Goal: Information Seeking & Learning: Find specific fact

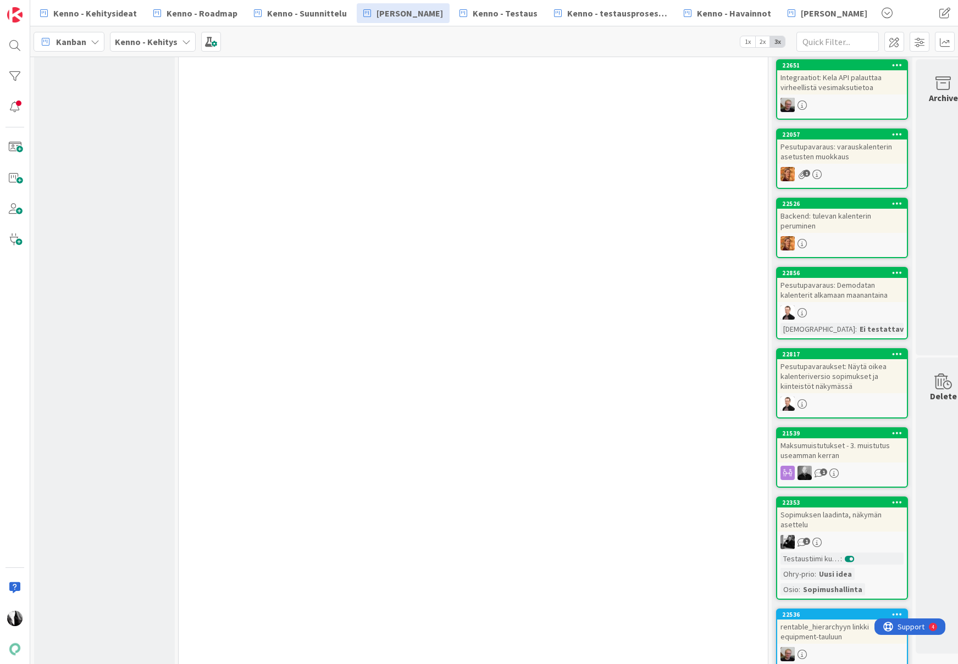
scroll to position [4522, 0]
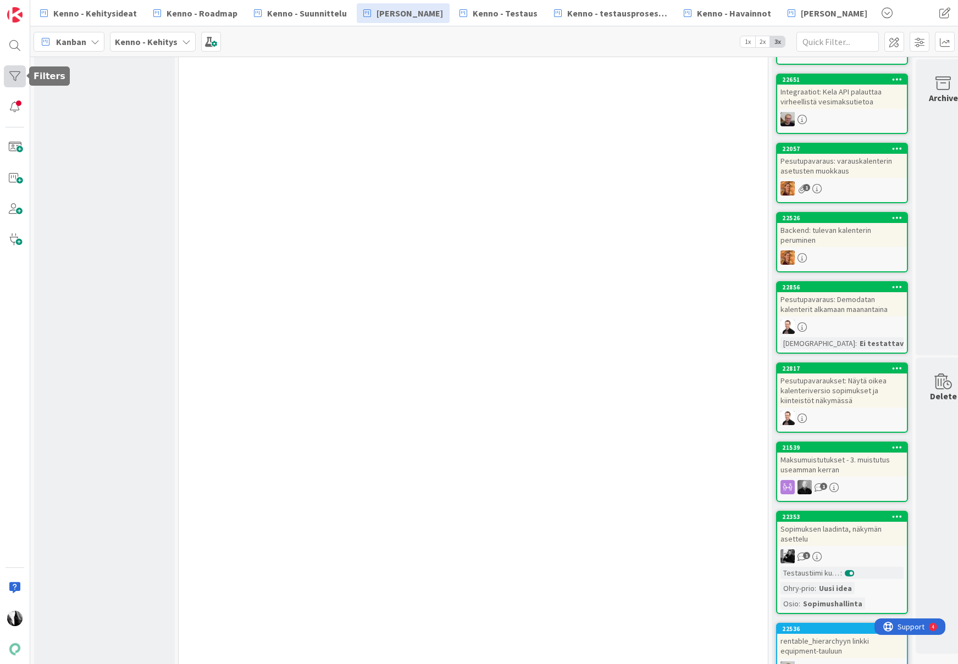
click at [14, 77] on div at bounding box center [15, 76] width 22 height 22
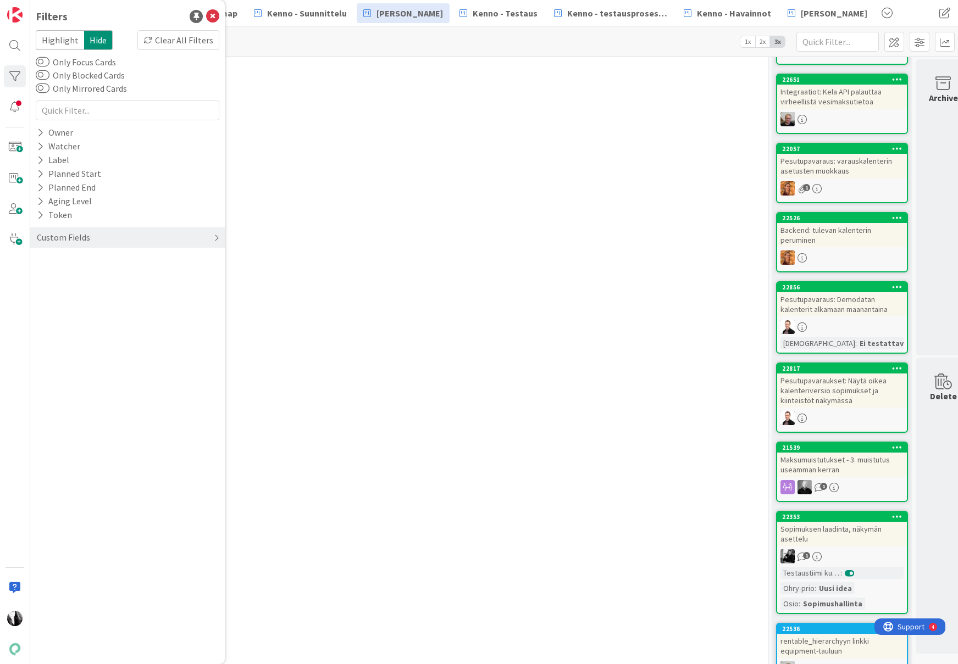
click at [59, 236] on div "Custom Fields" at bounding box center [63, 238] width 55 height 14
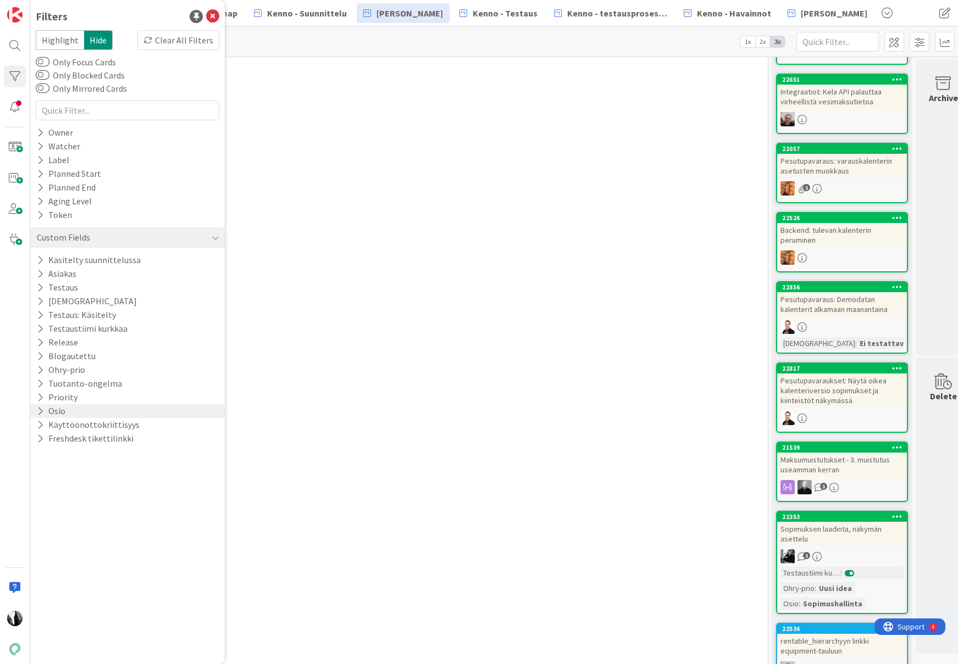
click at [59, 411] on button "Osio" at bounding box center [51, 411] width 31 height 14
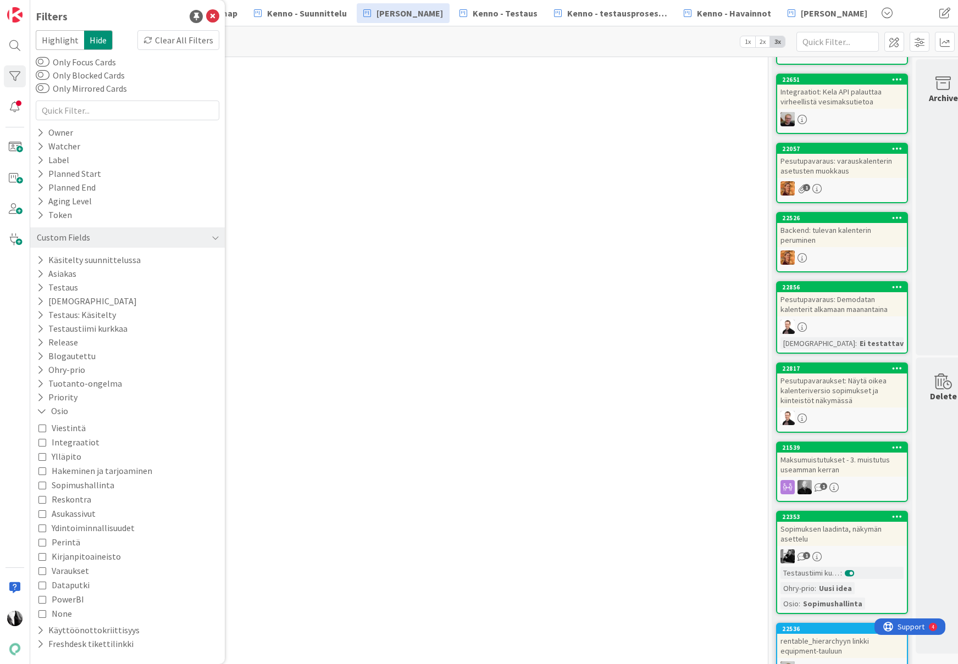
click at [71, 442] on span "Integraatiot" at bounding box center [76, 442] width 48 height 14
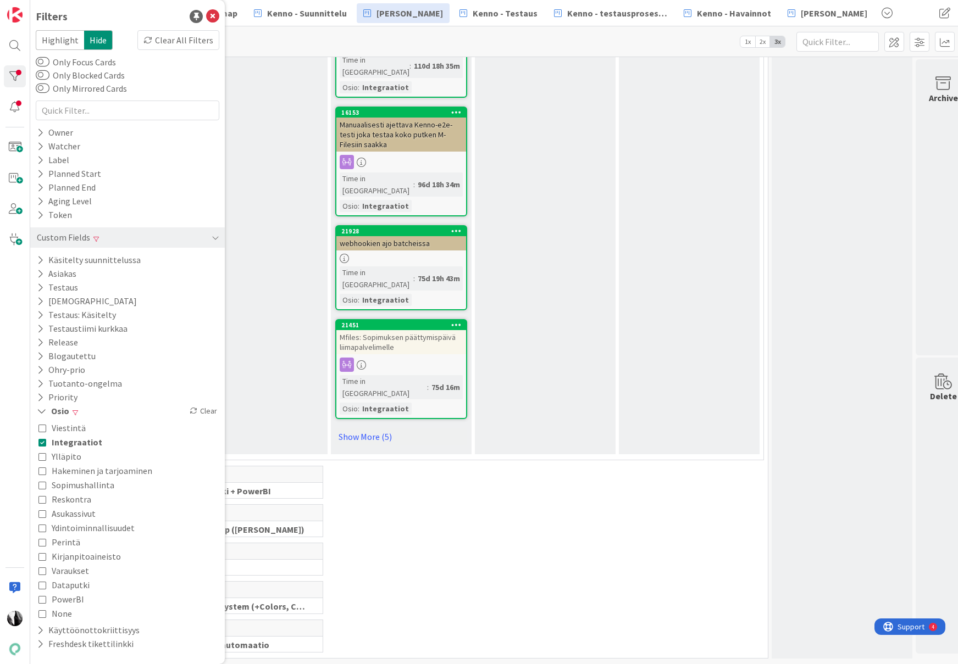
scroll to position [1132, 0]
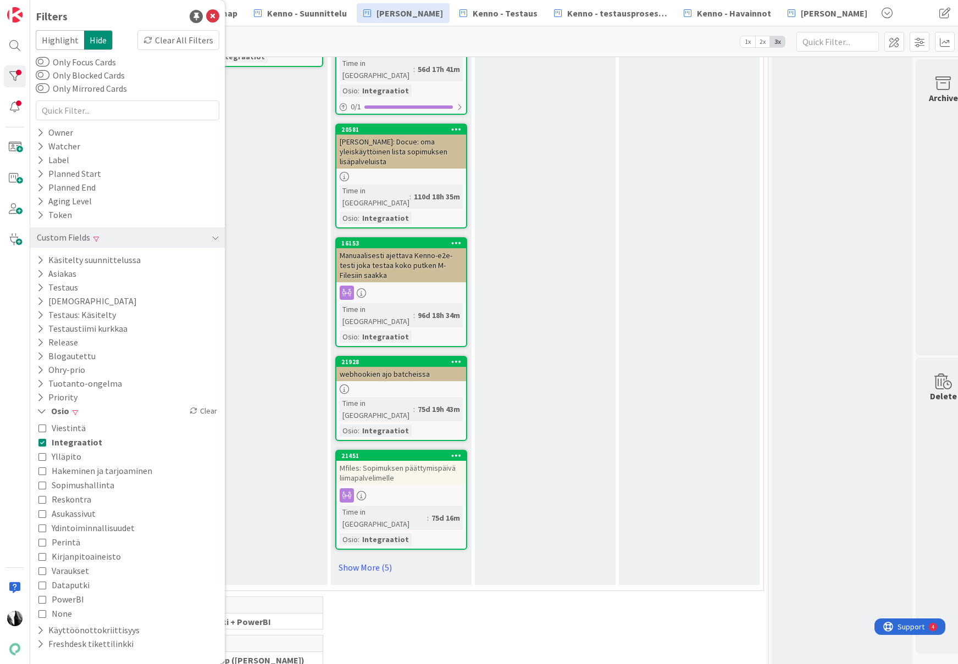
click at [499, 597] on div "0 Dataputki + PowerBI" at bounding box center [473, 616] width 585 height 38
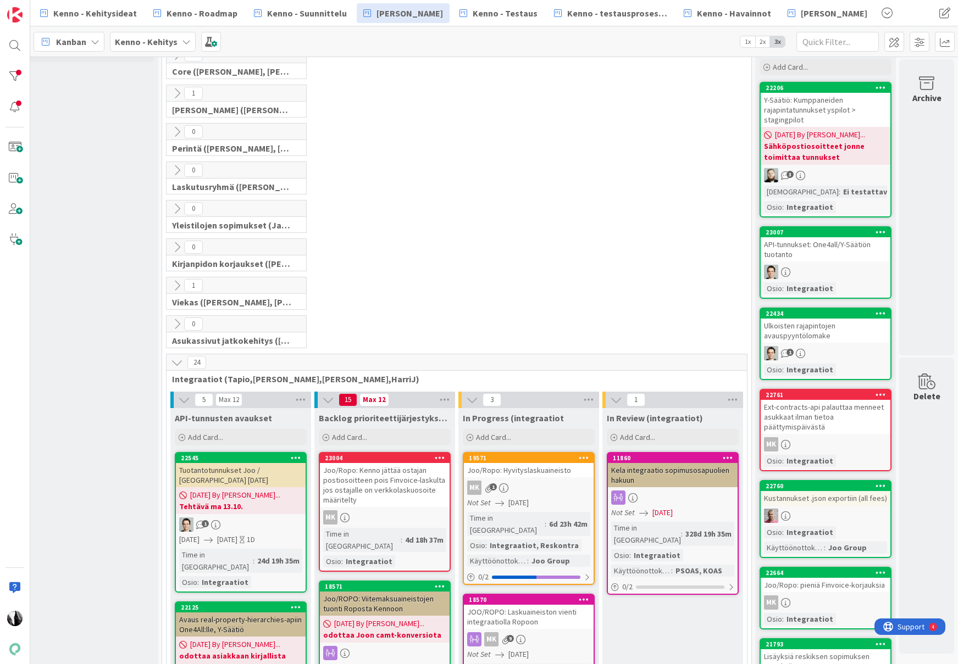
scroll to position [46, 16]
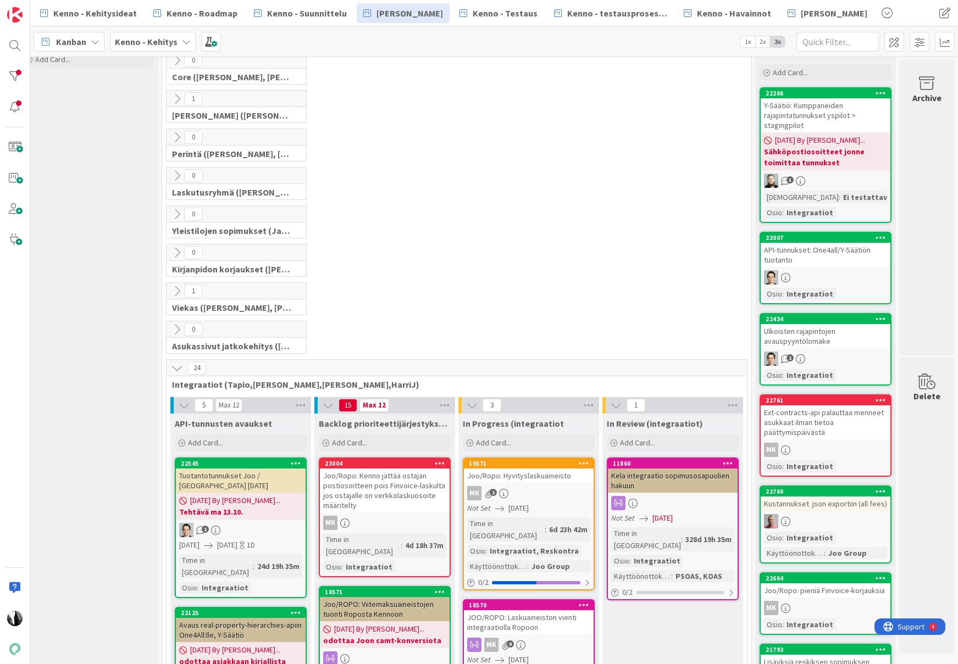
click at [802, 252] on div "API-tunnukset: One4all/Y-Säätiön tuotanto" at bounding box center [825, 255] width 130 height 24
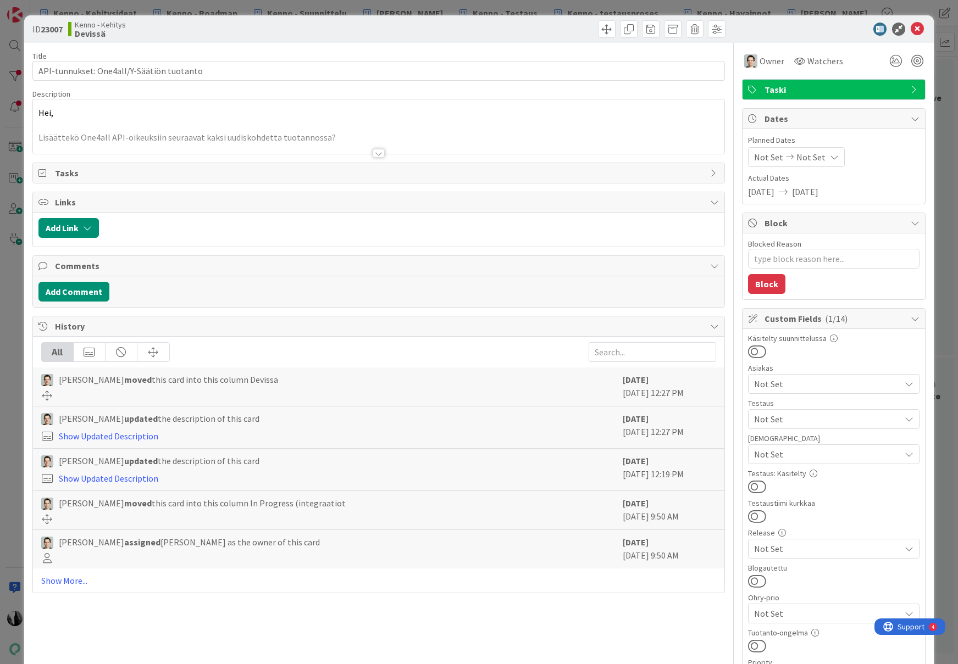
click at [377, 153] on div at bounding box center [378, 153] width 12 height 9
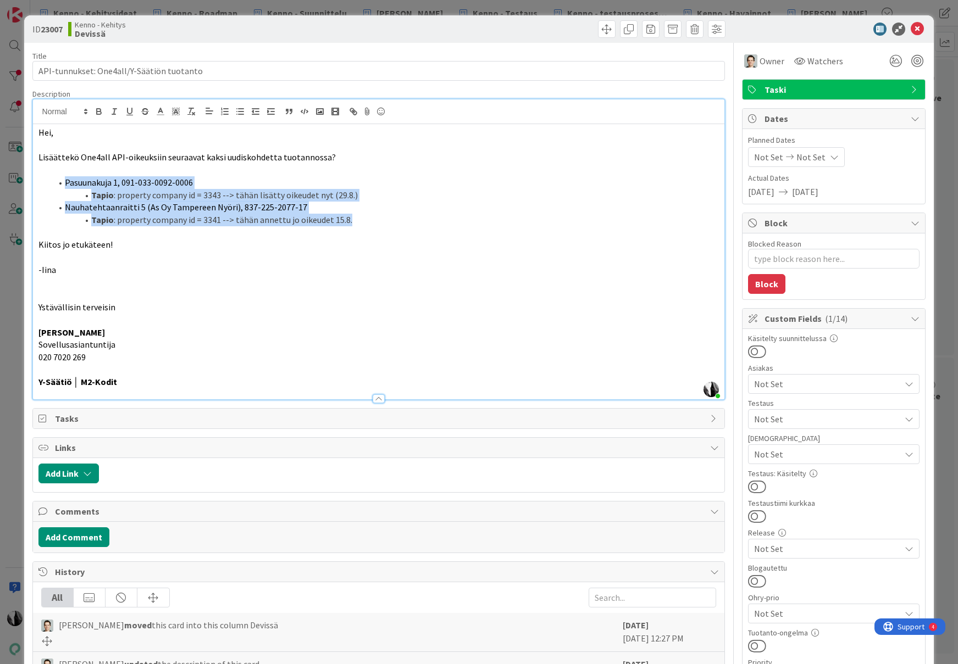
drag, startPoint x: 64, startPoint y: 183, endPoint x: 351, endPoint y: 218, distance: 288.9
click at [351, 218] on ol "Pasuunakuja 1, 091-033-0092-0006 Tapio : property company id = 3343 --> tähän l…" at bounding box center [378, 201] width 681 height 50
copy ol "Pasuunakuja 1, 091-033-0092-0006 Tapio : property company id = 3343 --> tähän l…"
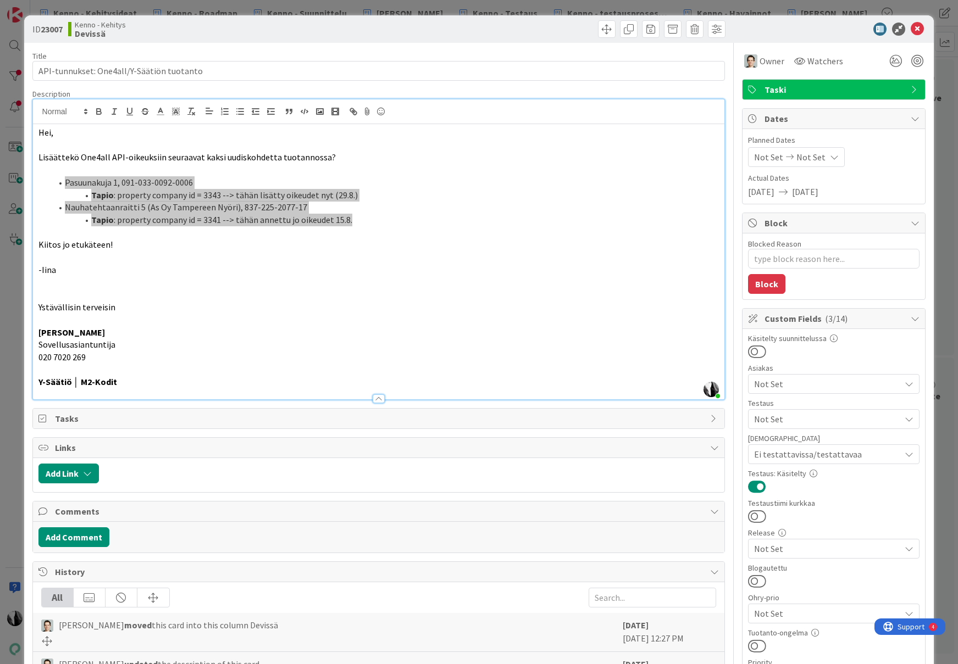
type textarea "x"
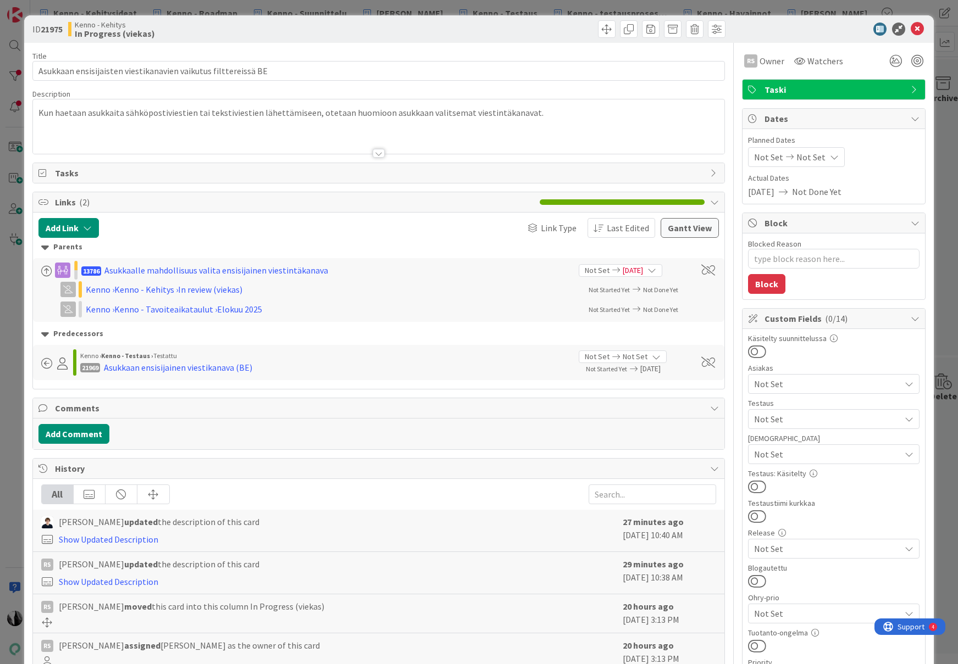
click at [379, 153] on div at bounding box center [378, 153] width 12 height 9
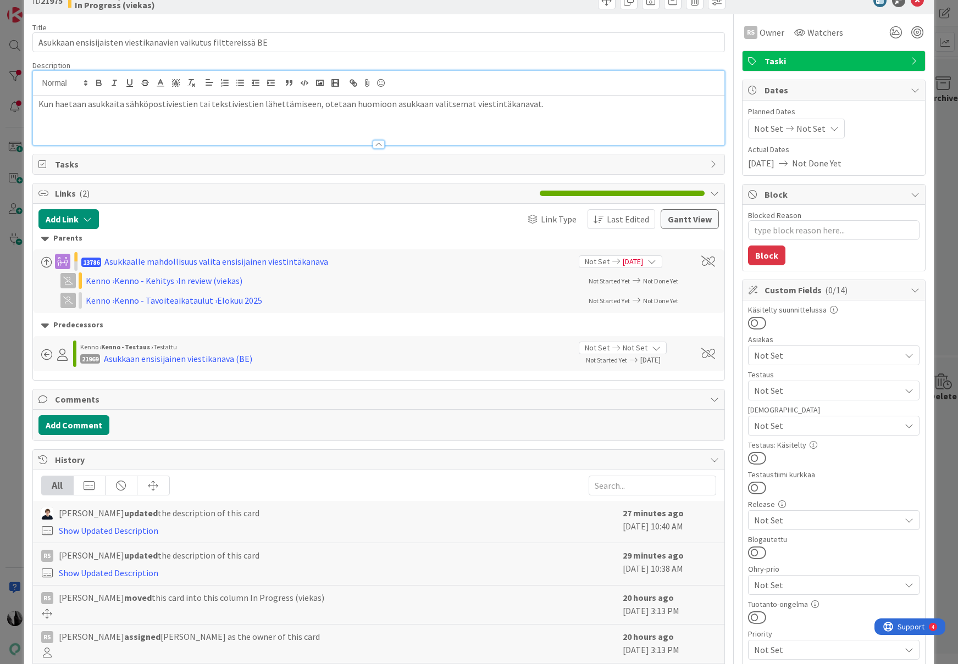
scroll to position [27, 0]
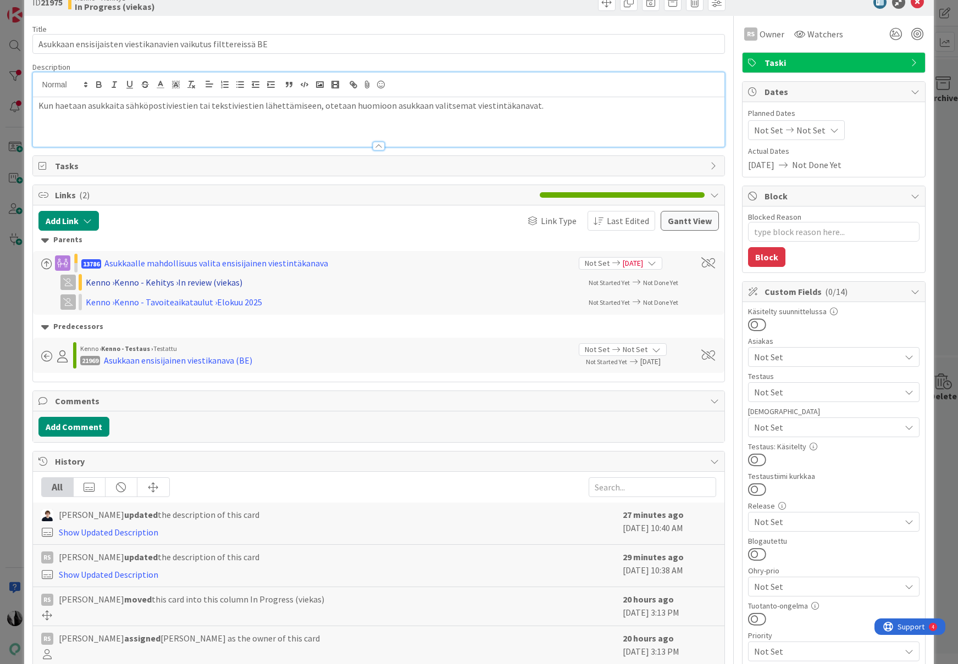
click at [193, 281] on div "Kenno › Kenno - Kehitys › In review (viekas)" at bounding box center [229, 282] width 286 height 13
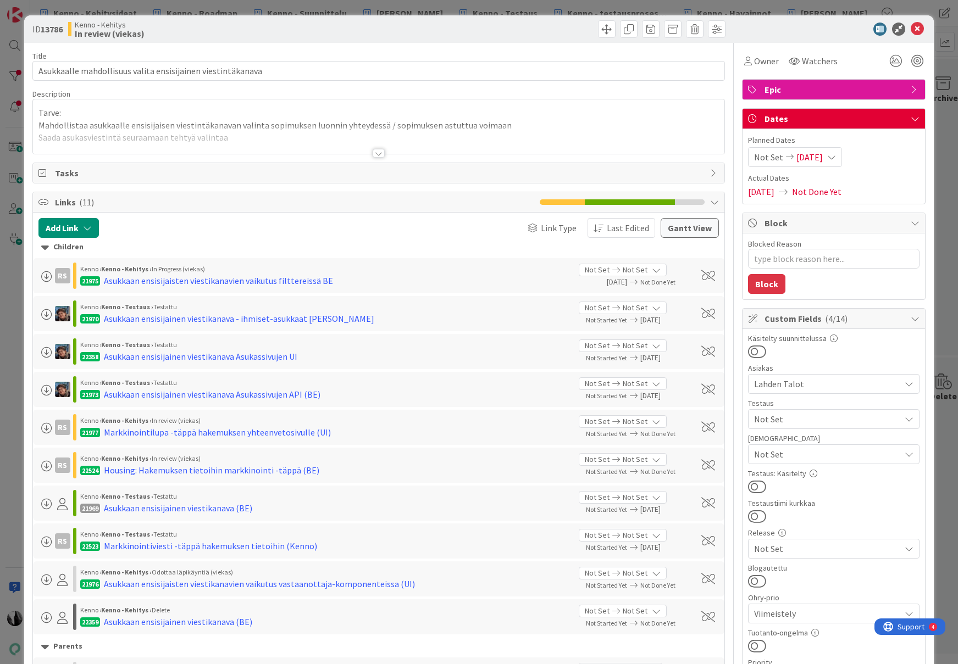
click at [379, 153] on div at bounding box center [378, 153] width 12 height 9
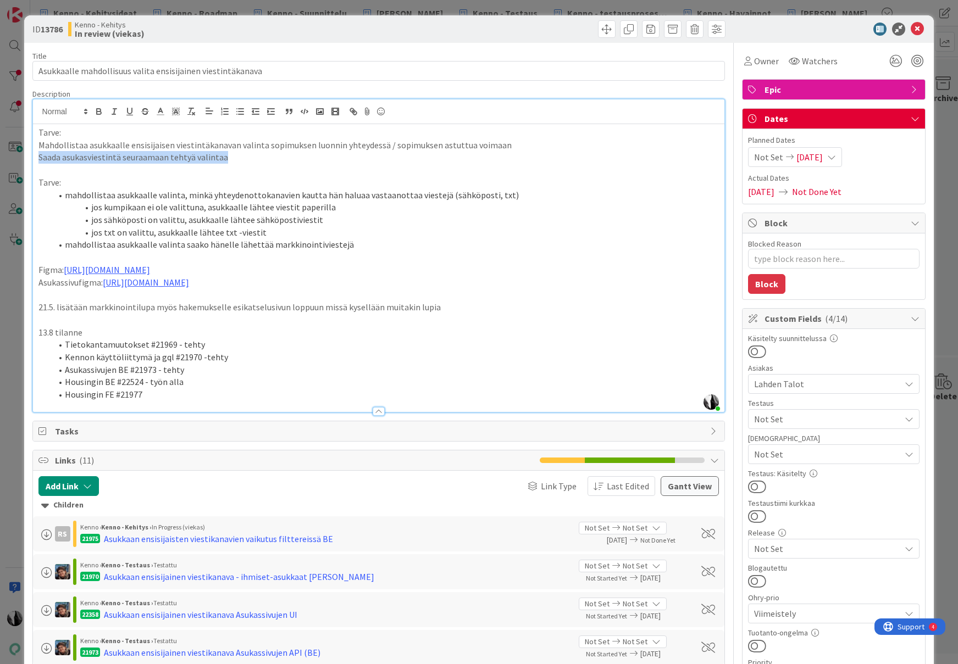
drag, startPoint x: 38, startPoint y: 159, endPoint x: 222, endPoint y: 160, distance: 183.5
click at [222, 160] on p "Saada asukasviestintä seuraamaan tehtyä valintaa" at bounding box center [378, 157] width 681 height 13
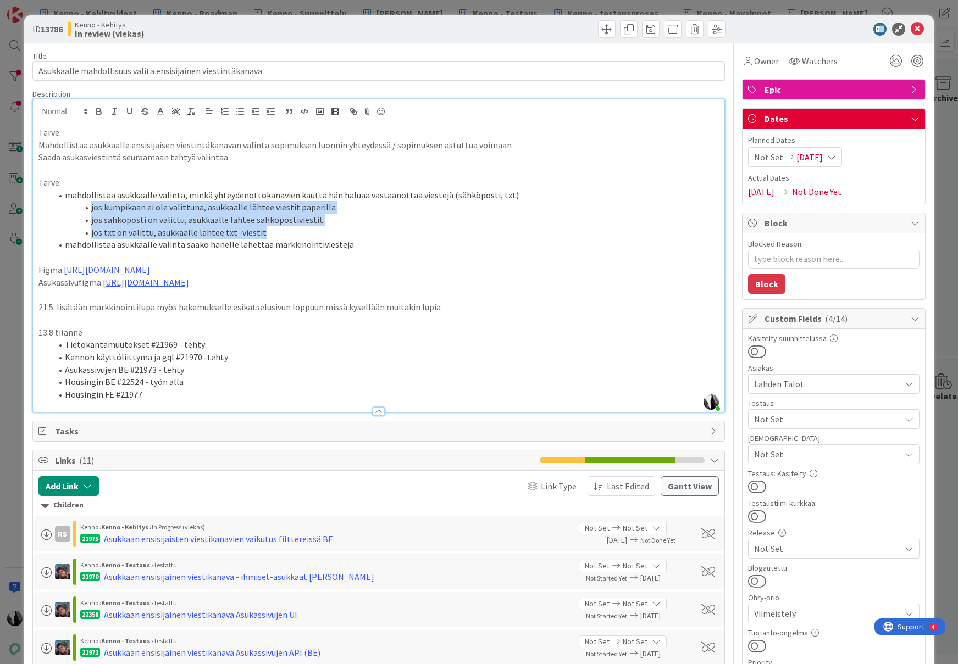
drag, startPoint x: 91, startPoint y: 208, endPoint x: 333, endPoint y: 229, distance: 243.2
click at [333, 229] on ol "mahdollistaa asukkaalle valinta, minkä yhteydenottokanavien kautta hän haluaa v…" at bounding box center [378, 220] width 681 height 63
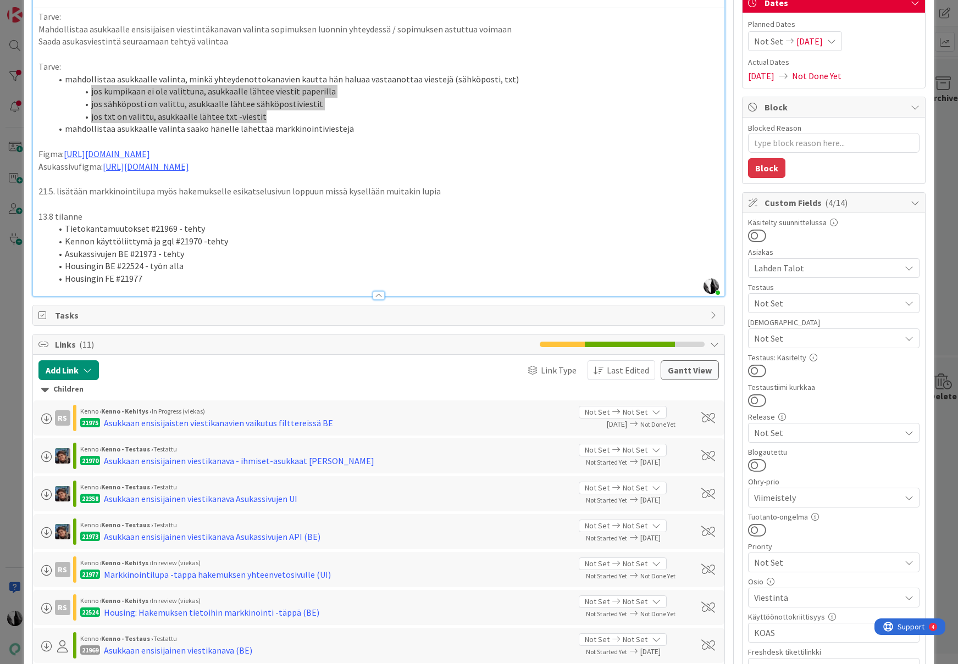
type textarea "x"
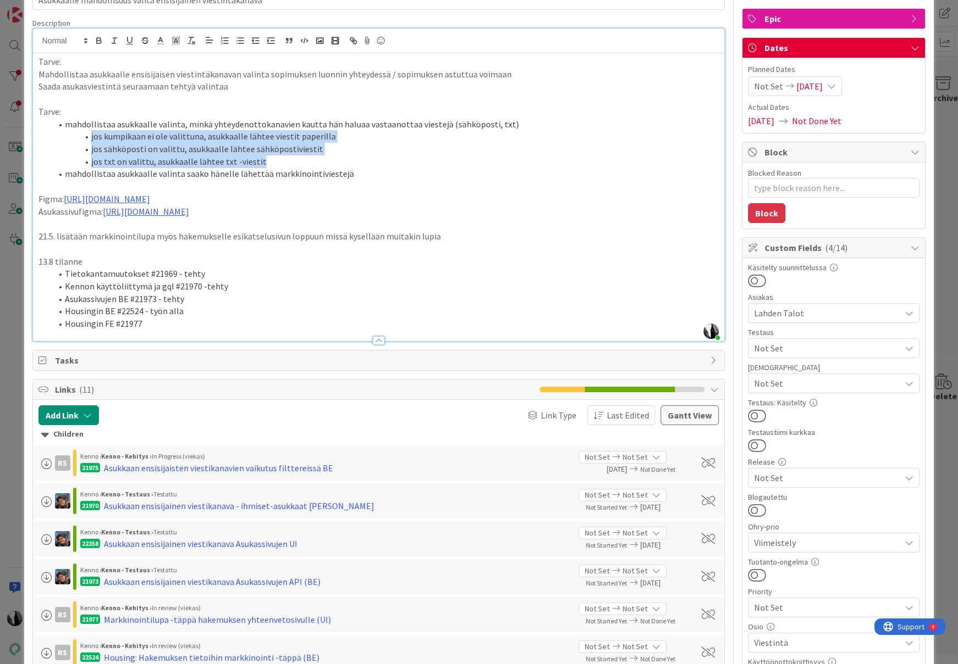
scroll to position [69, 0]
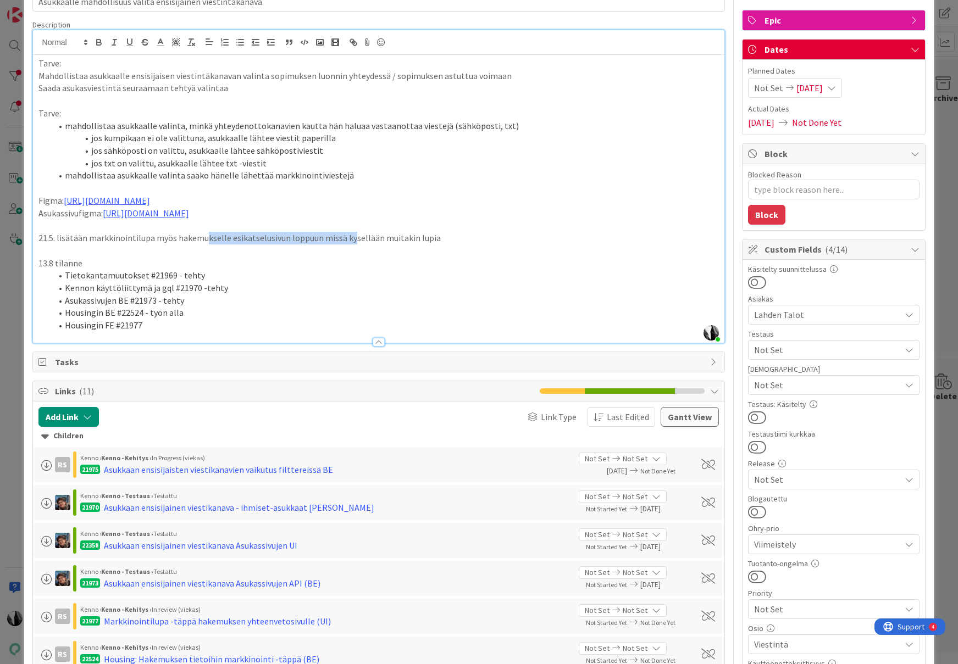
drag, startPoint x: 206, startPoint y: 241, endPoint x: 352, endPoint y: 239, distance: 145.6
click at [352, 239] on p "21.5. lisätään markkinointilupa myös hakemukselle esikatselusivun loppuun missä…" at bounding box center [378, 238] width 681 height 13
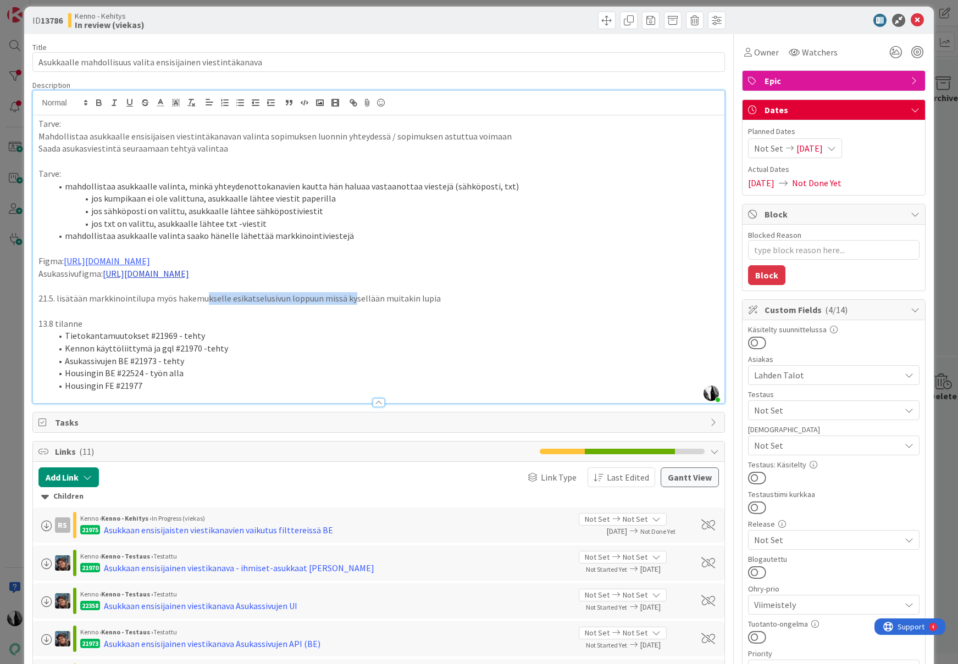
scroll to position [0, 0]
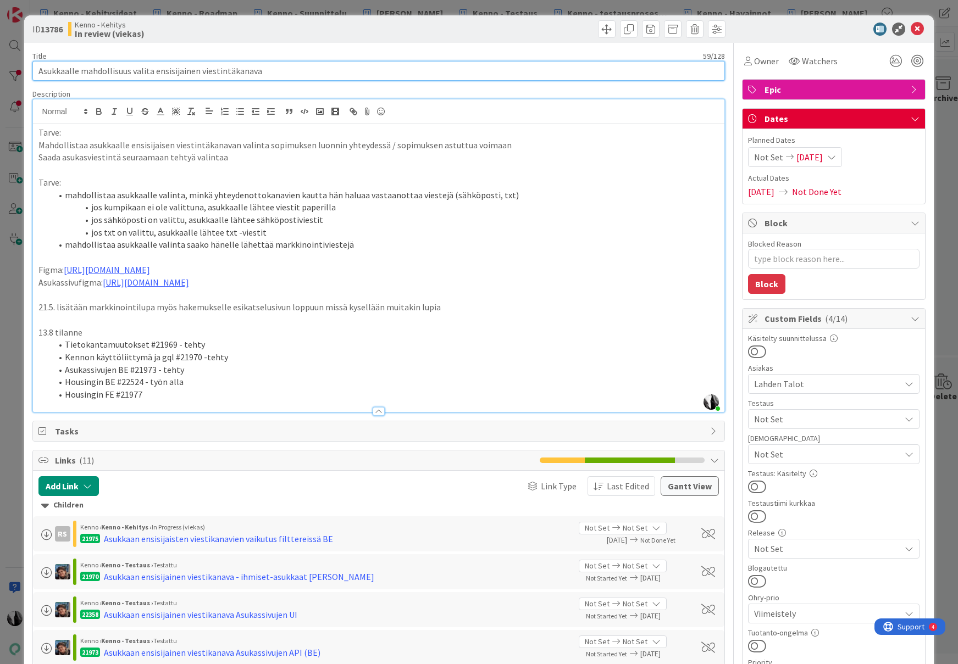
click at [166, 70] on input "Asukkaalle mahdollisuus valita ensisijainen viestintäkanava" at bounding box center [378, 71] width 693 height 20
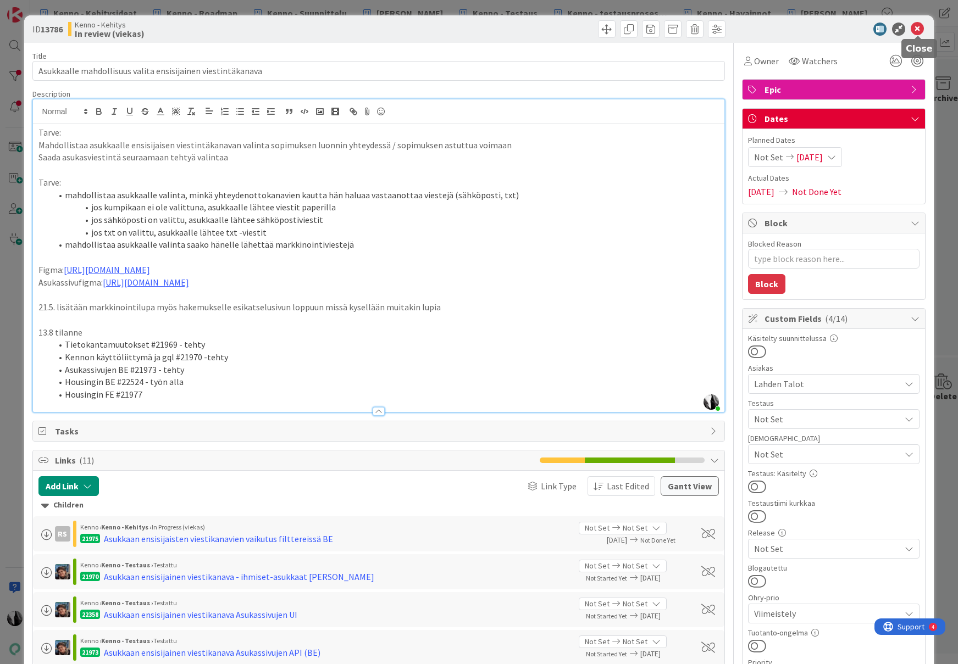
click at [916, 26] on icon at bounding box center [916, 29] width 13 height 13
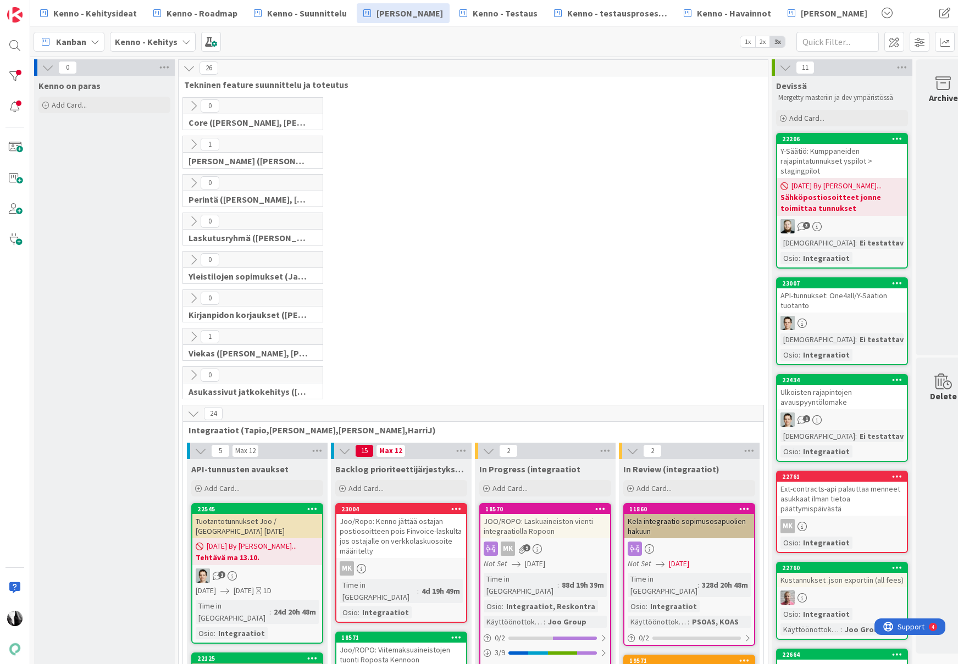
scroll to position [2, 0]
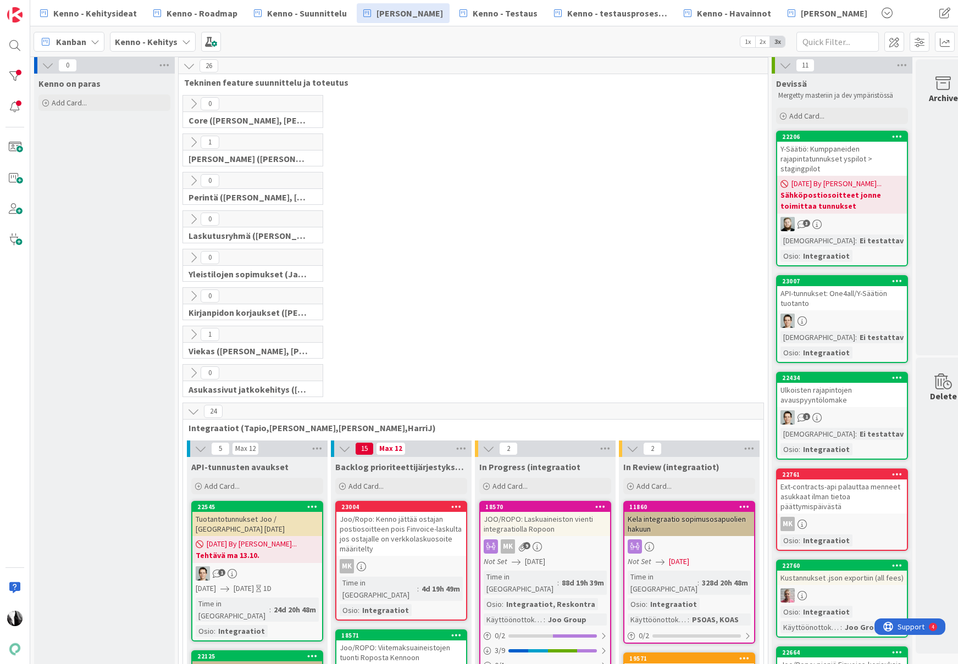
click at [709, 117] on div "0 Core (Pasi, Jussi, JaakkoHä, Jyri, Leo, MikkoK, Väinö, MattiH)" at bounding box center [473, 114] width 585 height 38
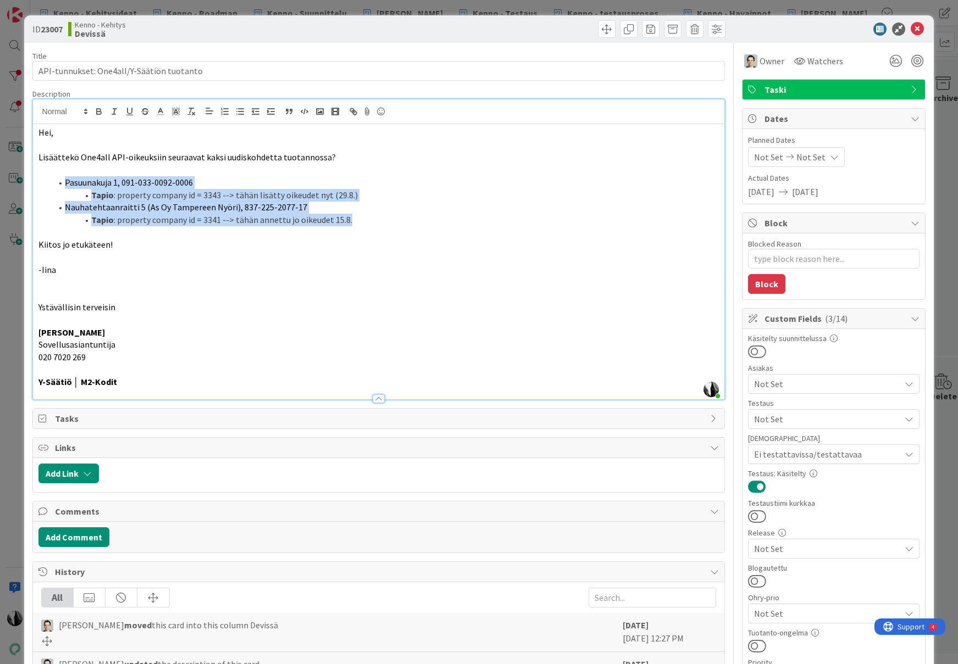
scroll to position [46, 16]
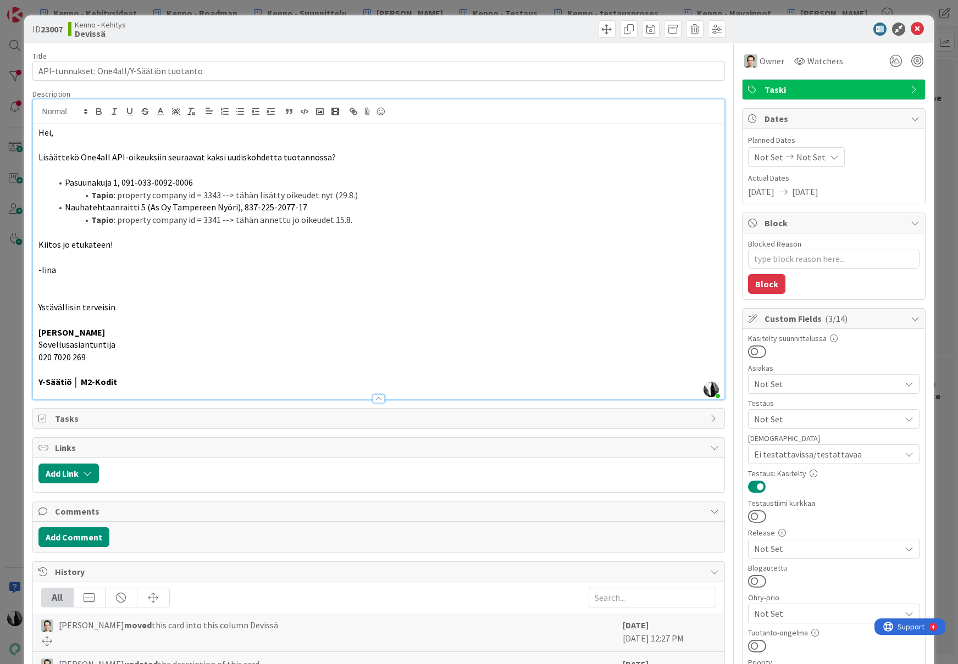
click at [352, 30] on div "Kenno - Kehitys Devissä" at bounding box center [222, 29] width 308 height 18
click at [919, 28] on icon at bounding box center [916, 29] width 13 height 13
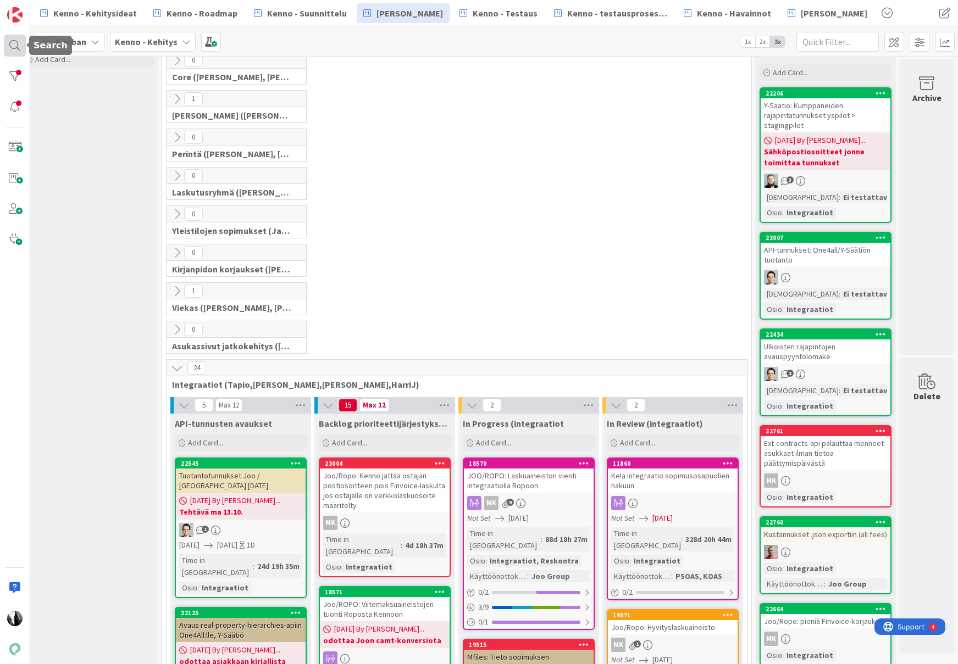
click at [13, 44] on div at bounding box center [15, 46] width 22 height 22
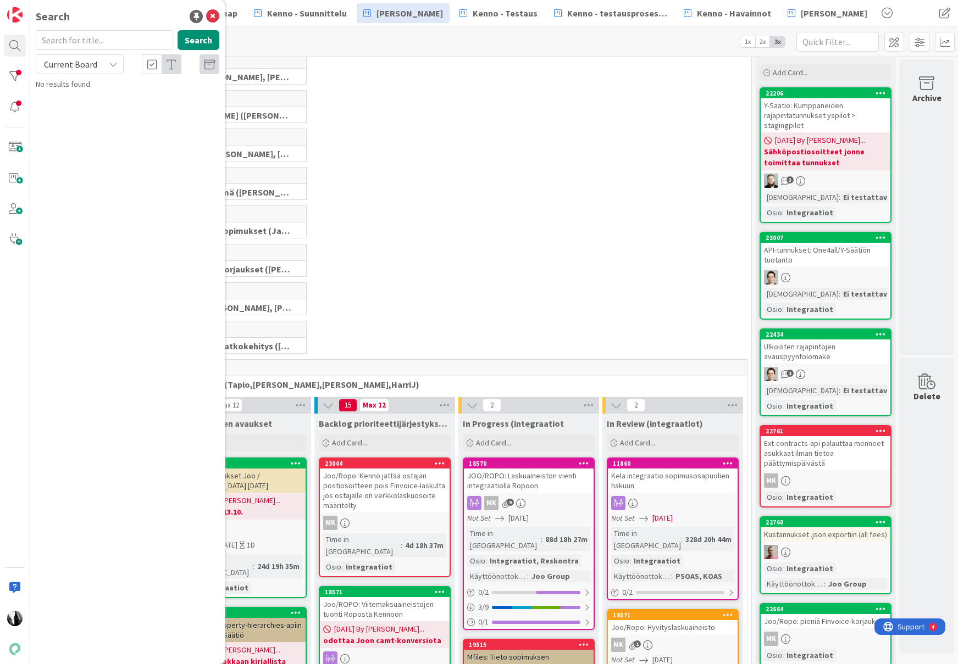
drag, startPoint x: 125, startPoint y: 47, endPoint x: 130, endPoint y: 42, distance: 6.6
click at [125, 47] on input "text" at bounding box center [104, 40] width 137 height 20
type input "netvisor asiakasnumero"
click at [91, 63] on span "Current Board" at bounding box center [70, 64] width 53 height 11
click at [97, 109] on span "All Boards" at bounding box center [99, 110] width 114 height 16
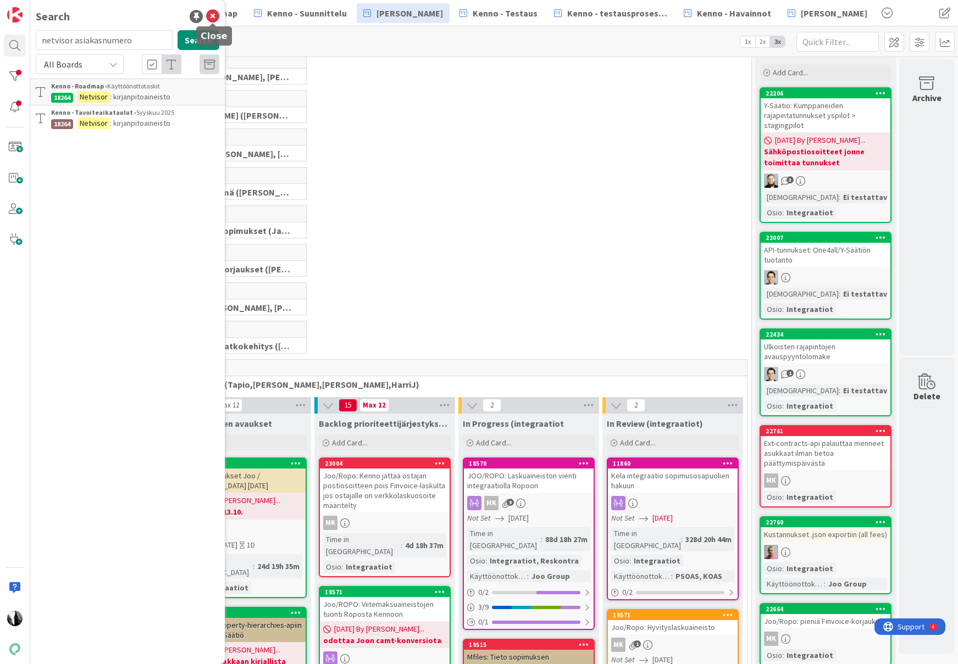
click at [212, 14] on icon at bounding box center [212, 16] width 13 height 13
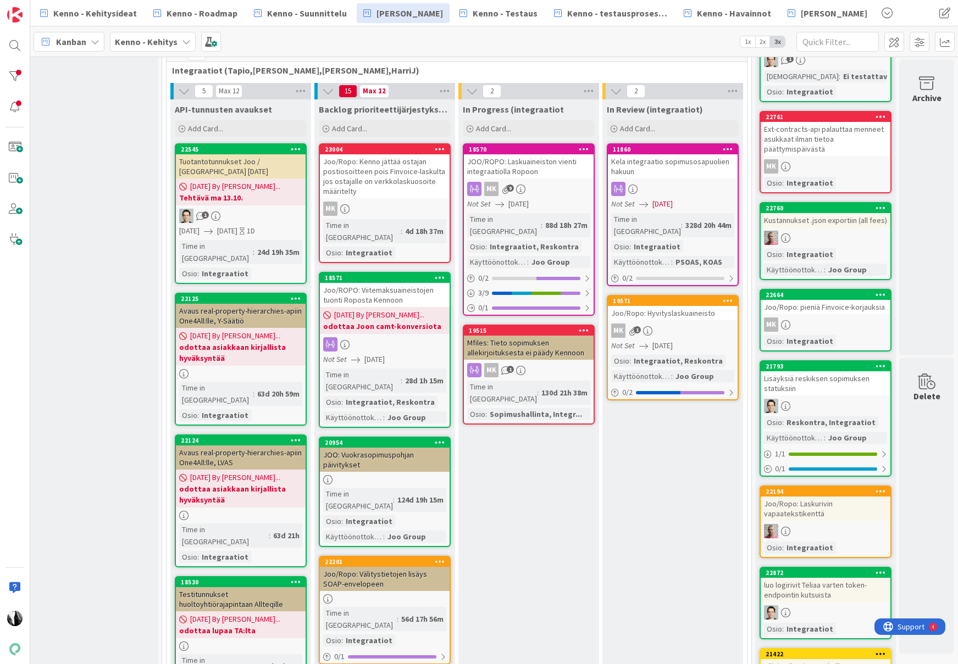
scroll to position [372, 16]
